Goal: Find specific page/section: Find specific page/section

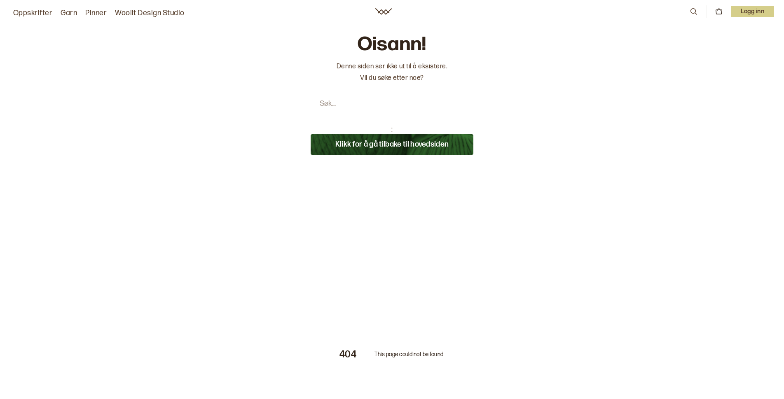
click at [442, 142] on button "Klikk for å gå tilbake til hovedsiden" at bounding box center [392, 144] width 163 height 21
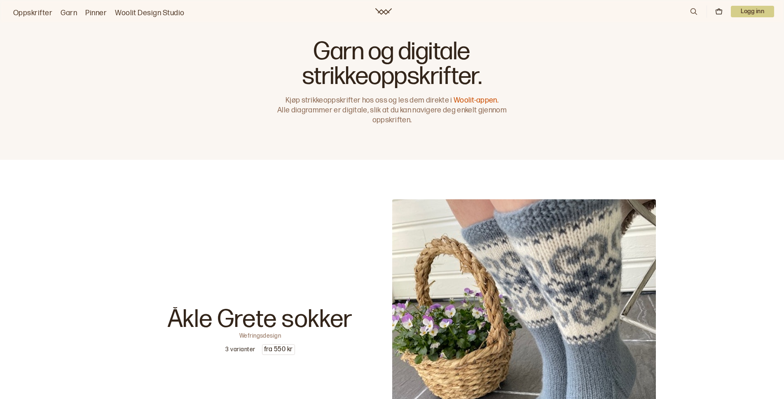
click at [483, 100] on link "Woolit-appen." at bounding box center [476, 100] width 45 height 9
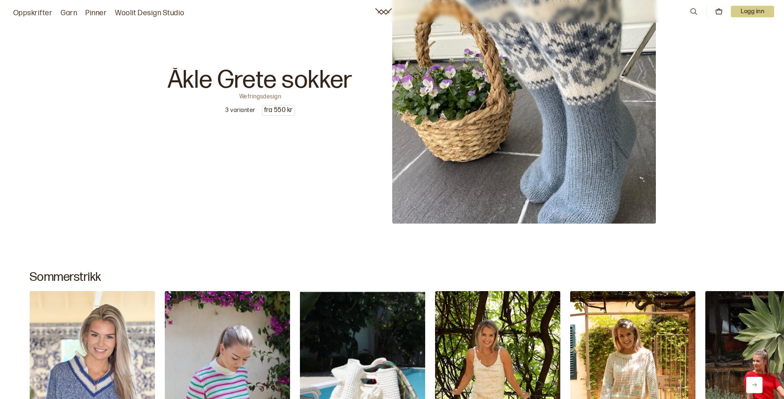
scroll to position [239, 0]
click at [42, 11] on link "Oppskrifter" at bounding box center [32, 13] width 39 height 12
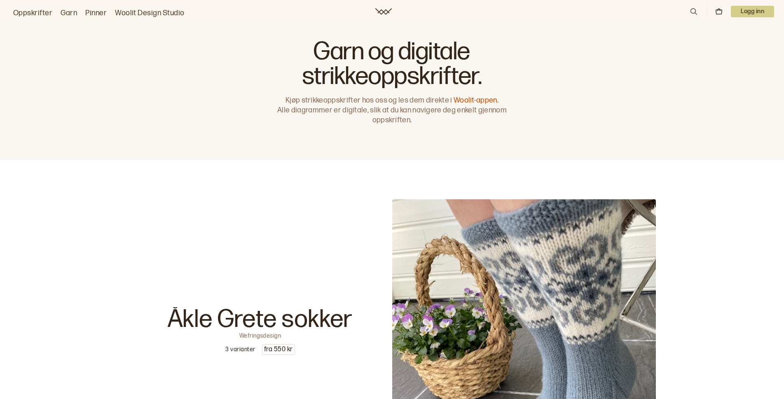
scroll to position [0, 0]
click at [694, 12] on icon at bounding box center [694, 11] width 9 height 9
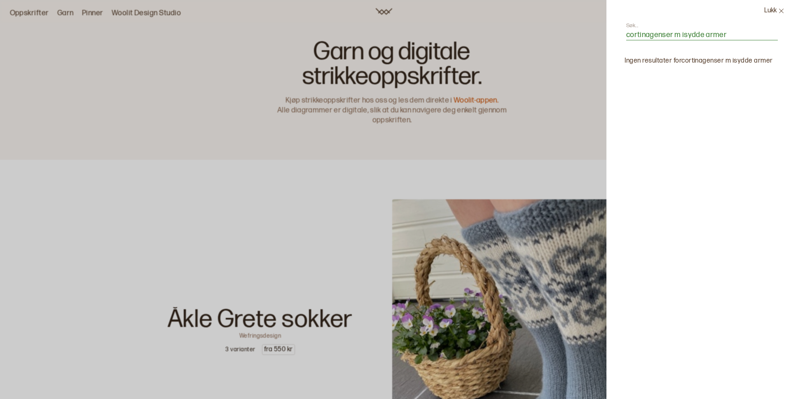
click at [736, 34] on input "cortinagenser m isydde armer" at bounding box center [703, 35] width 152 height 10
type input "cortinagenser m isydde armer"
click at [630, 25] on label "Søk..." at bounding box center [633, 25] width 12 height 7
click at [630, 30] on input "cortinagenser m isydde armer" at bounding box center [703, 35] width 152 height 10
click at [630, 25] on label "Søk..." at bounding box center [633, 25] width 12 height 7
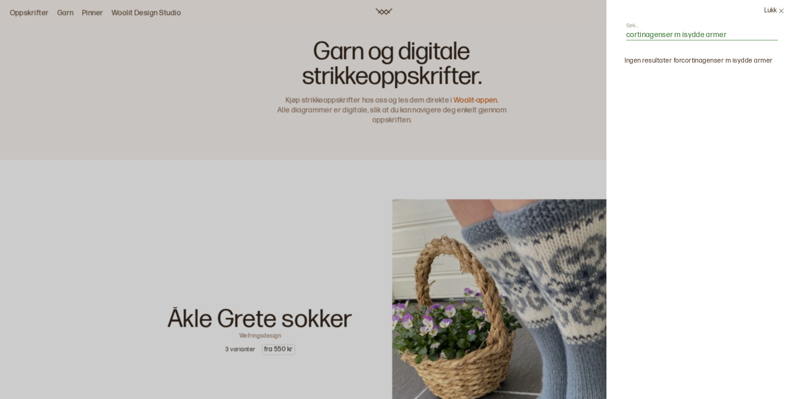
click at [630, 30] on input "cortinagenser m isydde armer" at bounding box center [703, 35] width 152 height 10
click at [777, 9] on button "Lukk" at bounding box center [774, 11] width 33 height 22
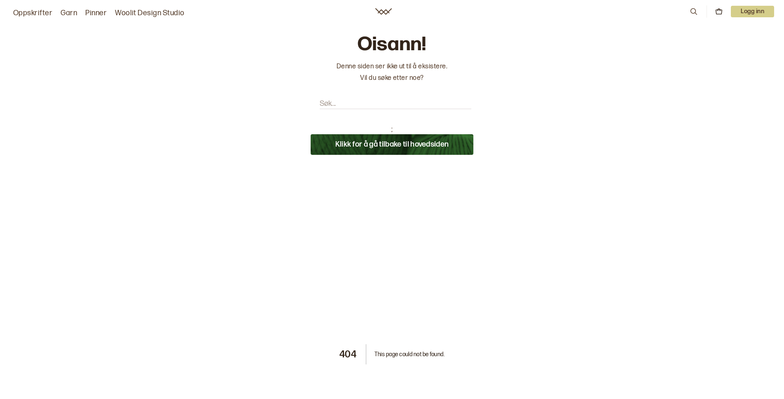
click at [431, 147] on button "Klikk for å gå tilbake til hovedsiden" at bounding box center [392, 144] width 163 height 21
